Goal: Task Accomplishment & Management: Manage account settings

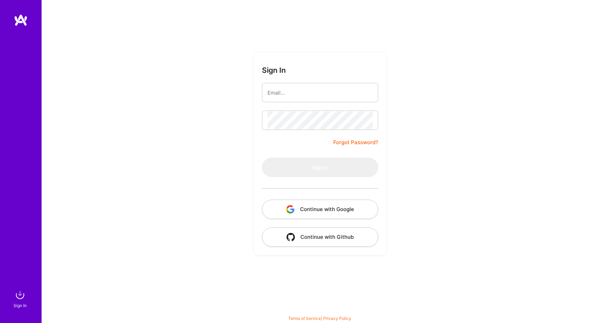
click at [337, 213] on button "Continue with Google" at bounding box center [320, 208] width 116 height 19
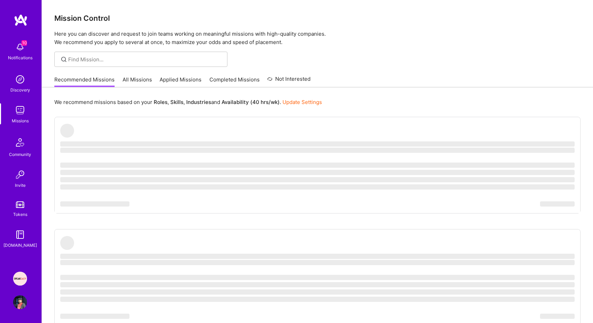
click at [24, 283] on img at bounding box center [20, 278] width 14 height 14
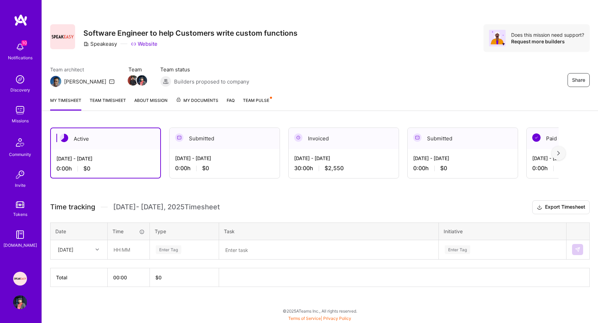
click at [328, 164] on div "[DATE] - [DATE] 30:00 h $2,550" at bounding box center [344, 163] width 110 height 28
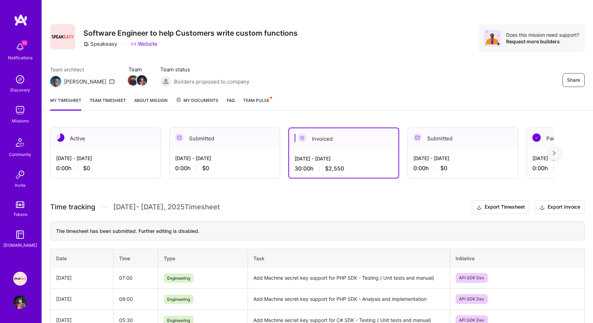
click at [345, 208] on h3 "Time tracking [DATE] - [DATE] Timesheet Export Timesheet Export Invoice" at bounding box center [317, 207] width 534 height 14
click at [261, 100] on span "Team Pulse" at bounding box center [256, 100] width 26 height 5
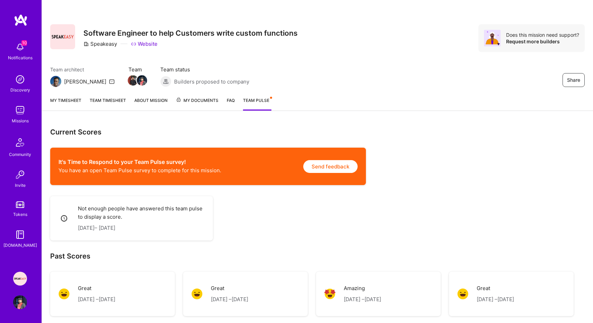
click at [354, 109] on div "My timesheet Team timesheet About Mission My Documents FAQ Team Pulse" at bounding box center [317, 101] width 551 height 20
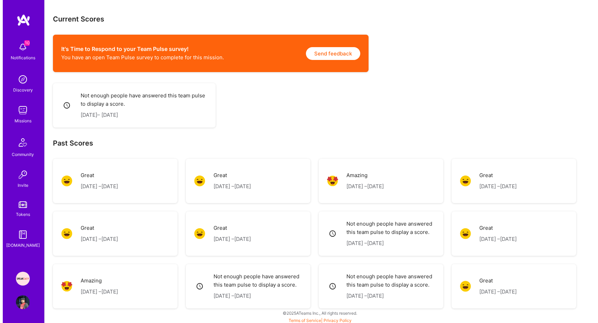
scroll to position [115, 0]
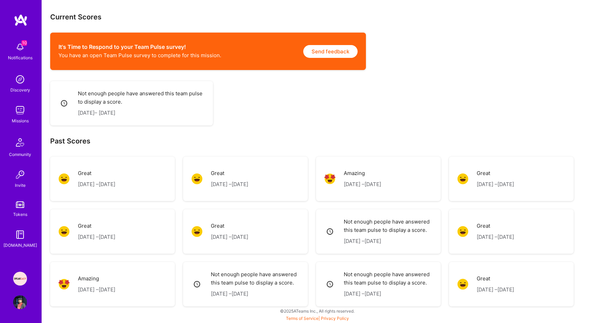
click at [20, 46] on img at bounding box center [20, 47] width 14 height 14
